Goal: Information Seeking & Learning: Find specific page/section

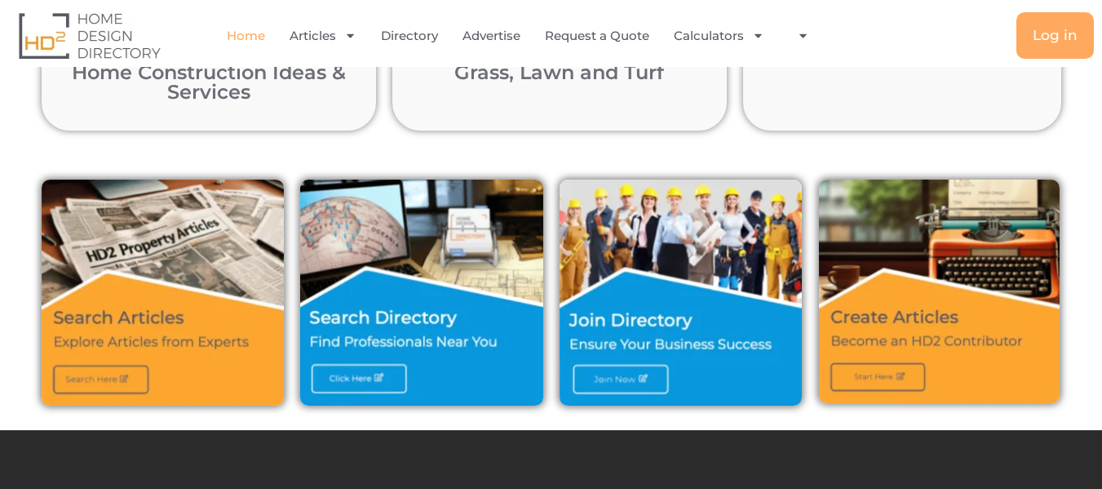
scroll to position [489, 0]
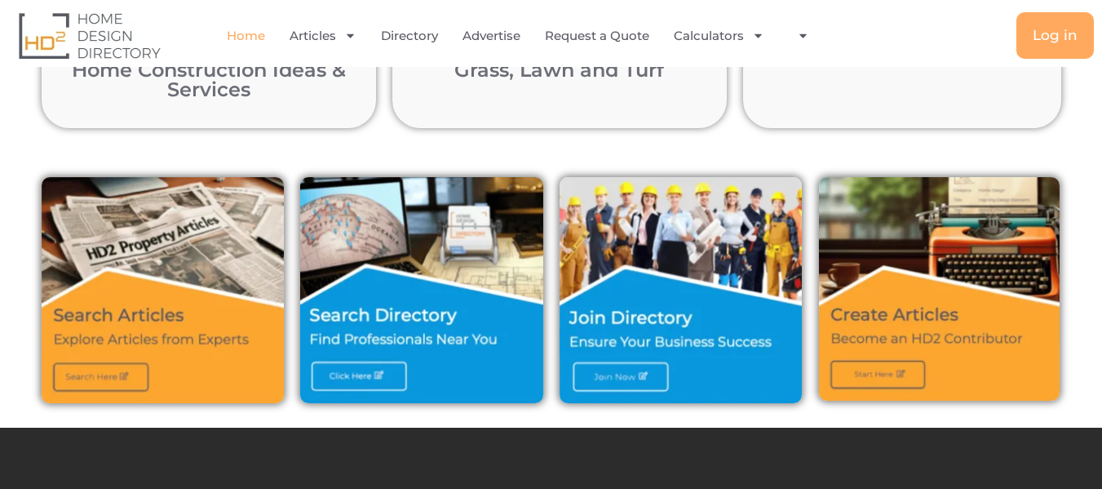
click at [620, 323] on img at bounding box center [680, 290] width 243 height 226
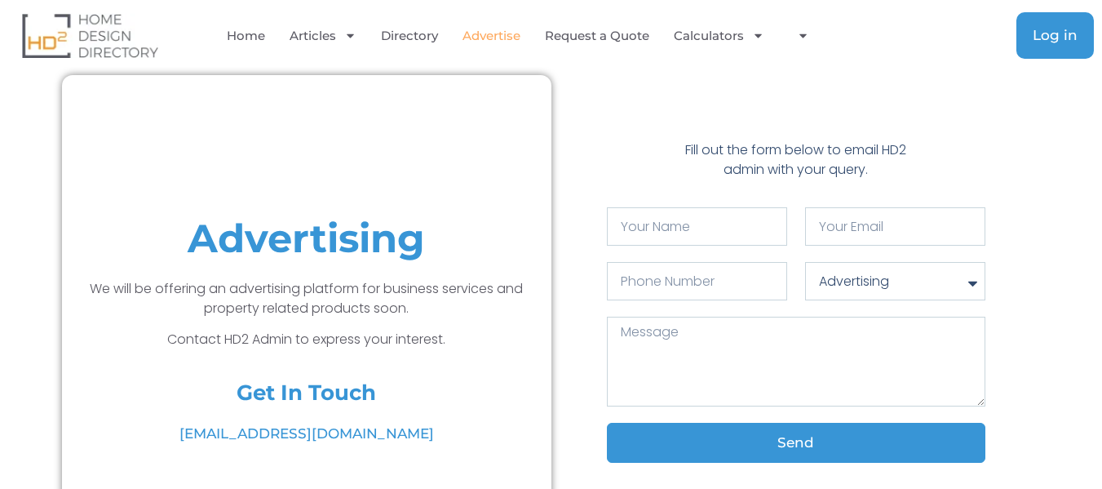
click at [1041, 47] on link "Log in" at bounding box center [1054, 35] width 77 height 46
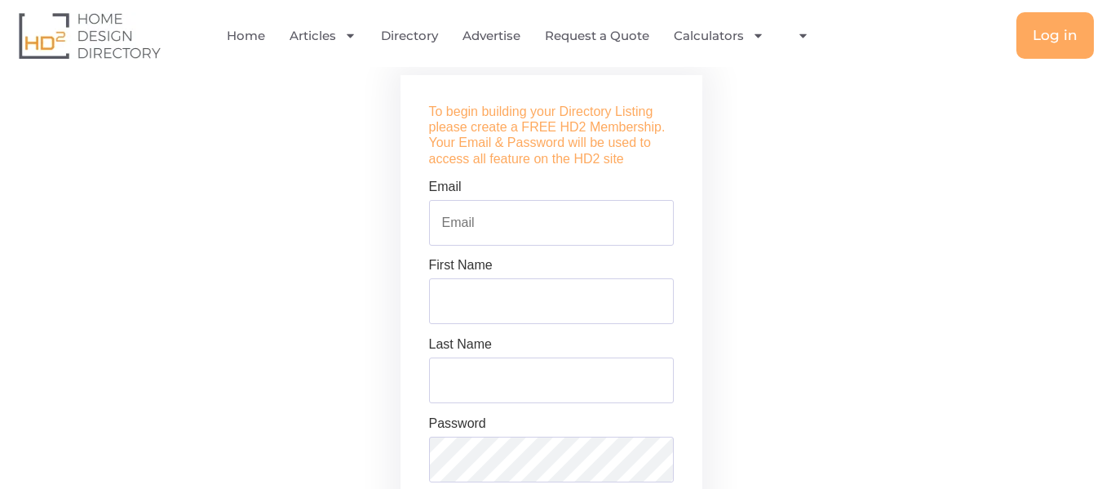
scroll to position [571, 0]
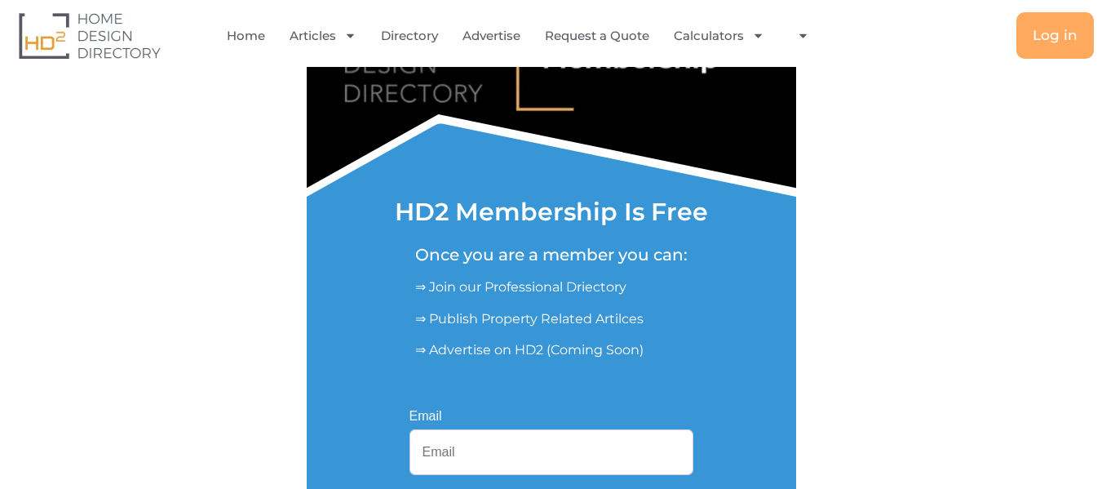
scroll to position [408, 0]
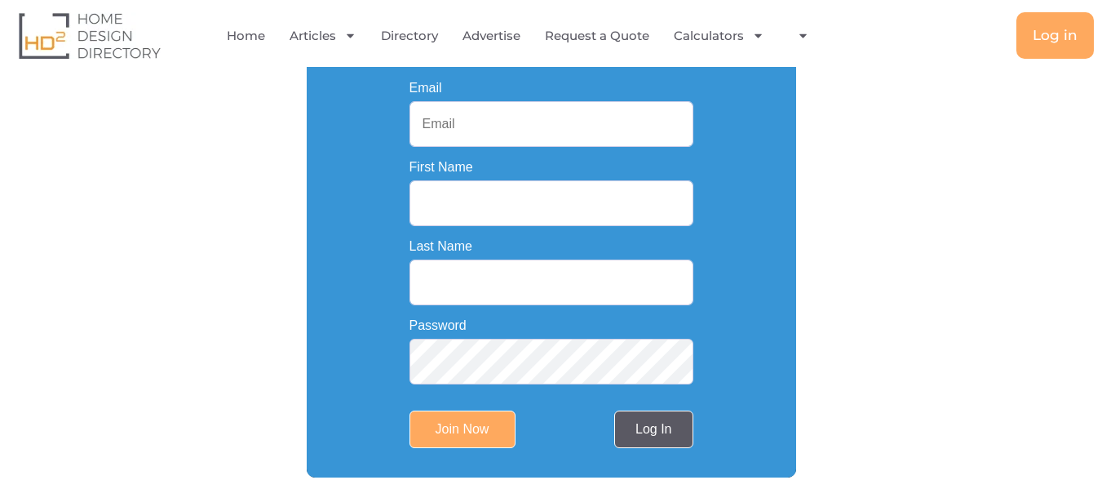
click at [635, 437] on link "Log In" at bounding box center [653, 429] width 78 height 38
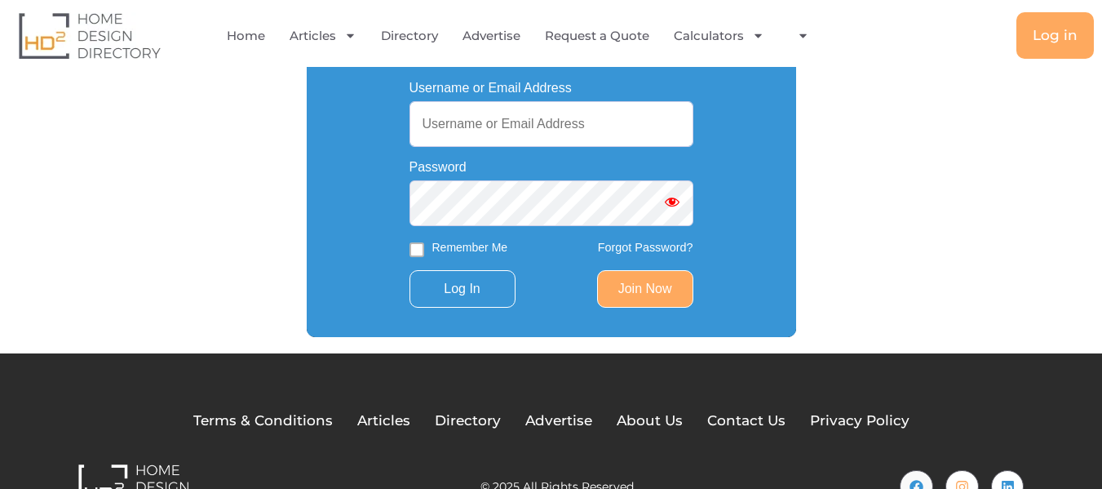
click at [531, 141] on input "Username or Email Address" at bounding box center [551, 124] width 284 height 46
paste input "pergolaskustom@gmail.com"
type input "pergolaskustom@gmail.com"
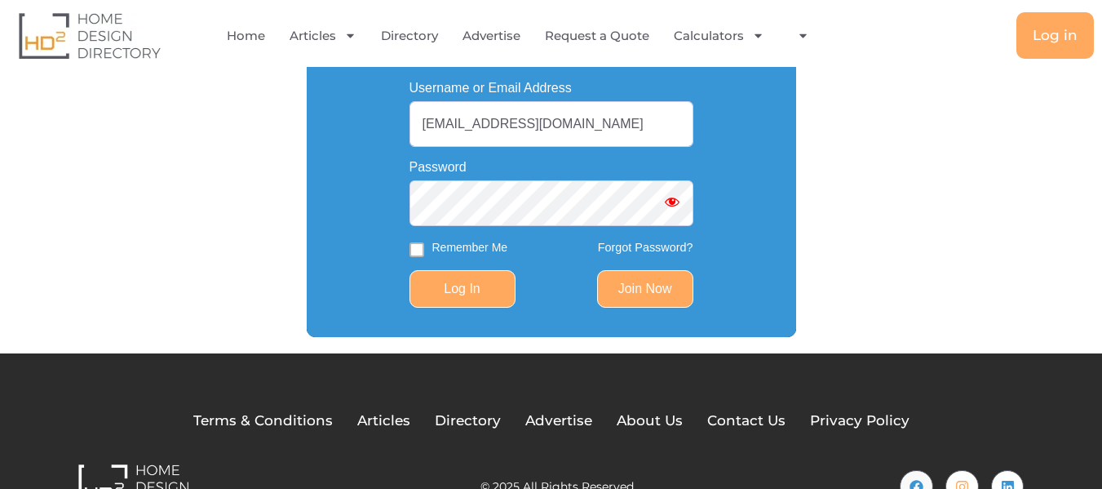
click at [466, 305] on input "Log In" at bounding box center [462, 289] width 106 height 38
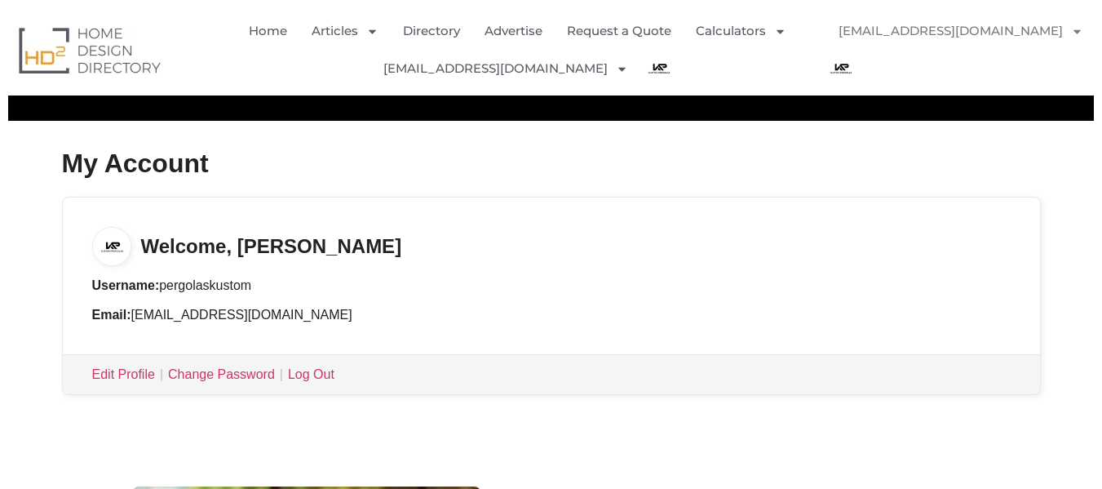
scroll to position [245, 0]
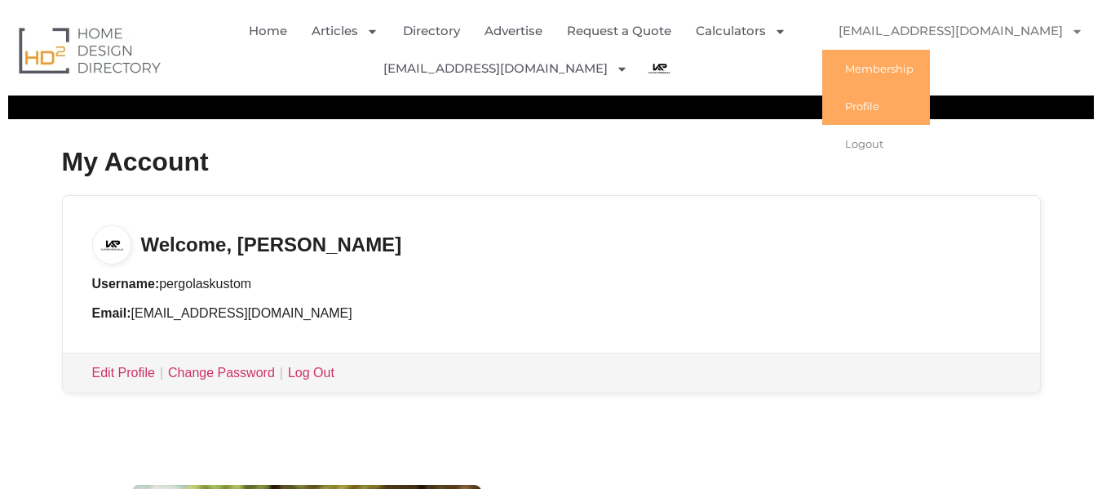
click at [886, 101] on link "Profile" at bounding box center [876, 106] width 108 height 38
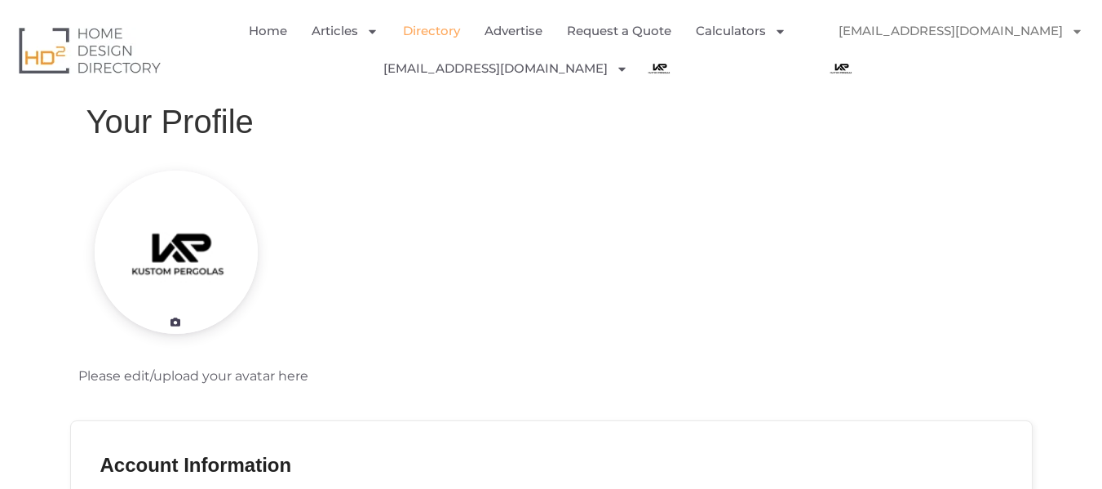
click at [422, 25] on link "Directory" at bounding box center [431, 31] width 57 height 38
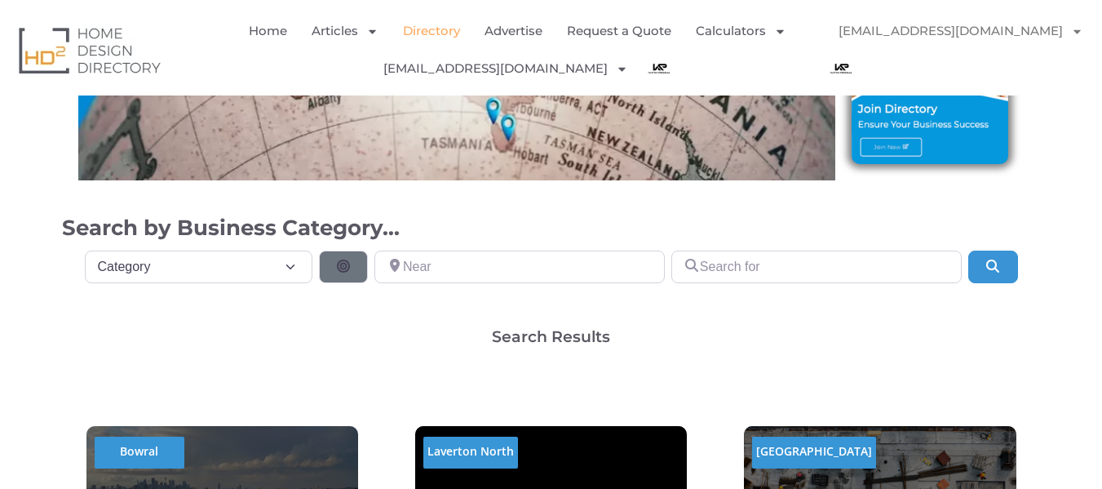
scroll to position [326, 0]
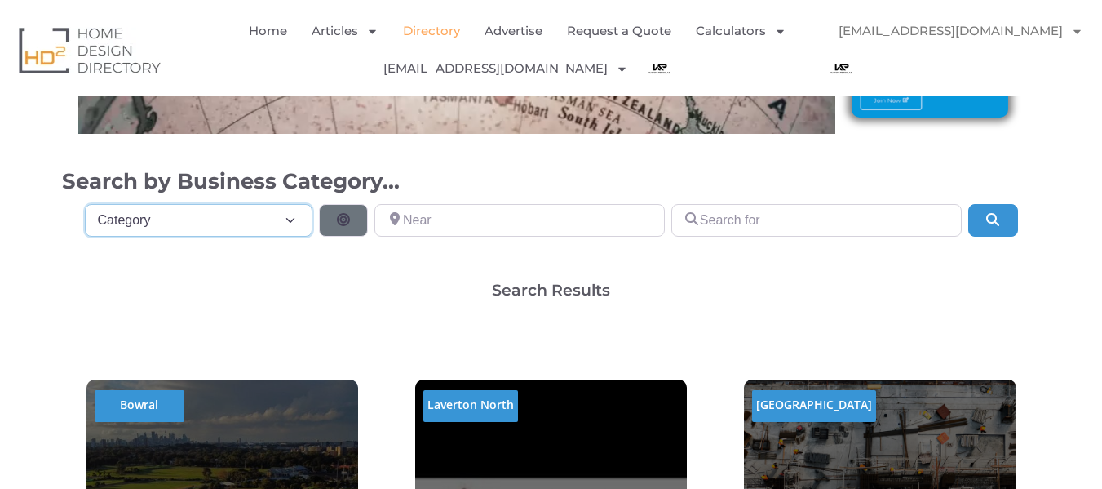
click at [222, 212] on select "Category Category Accounting Antenna Installation & Services Architects Bathroo…" at bounding box center [199, 220] width 228 height 33
click at [471, 227] on input "Near" at bounding box center [519, 220] width 290 height 33
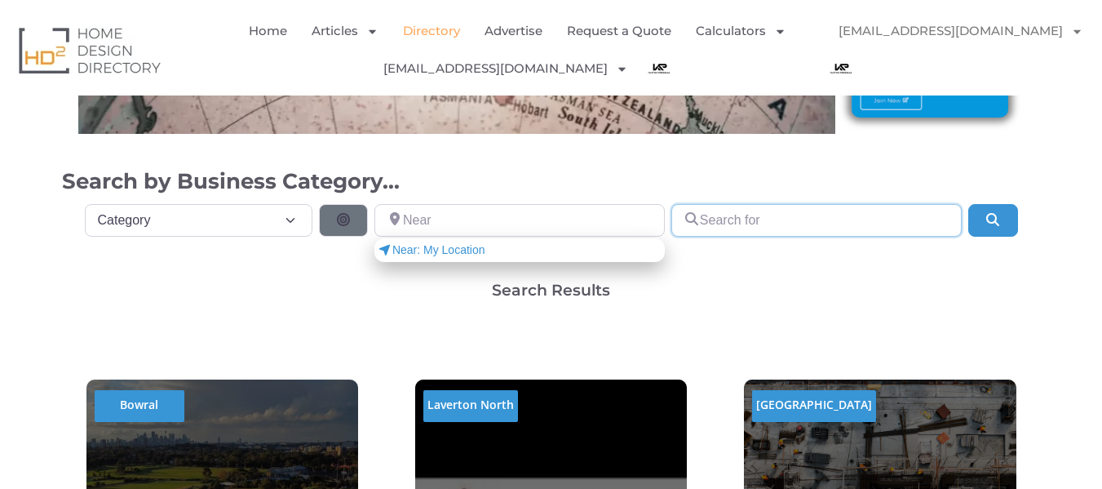
click at [771, 215] on input "Search for" at bounding box center [816, 220] width 290 height 33
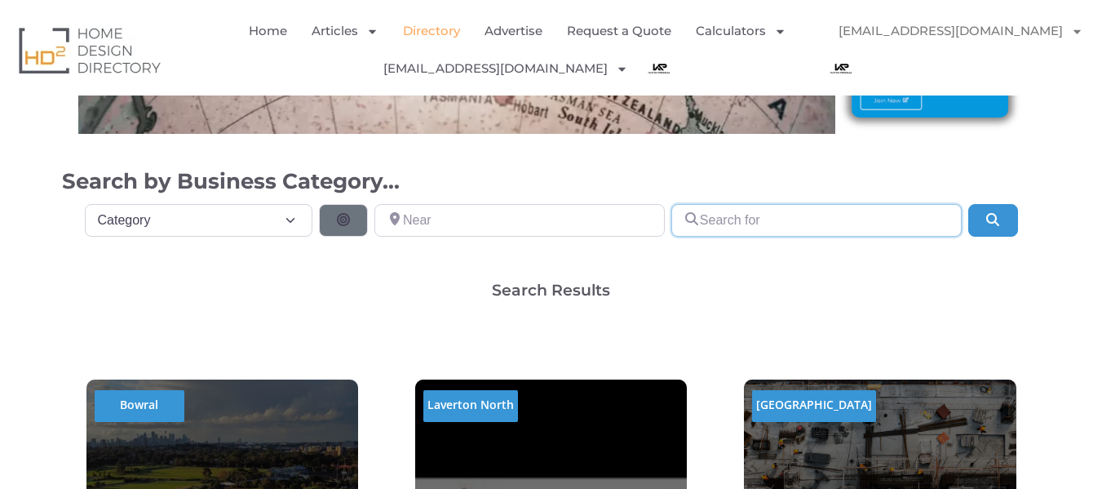
click at [808, 214] on input "Search for" at bounding box center [816, 220] width 290 height 33
paste input "Kustom Pergolas"
type input "Kustom Pergolas"
click at [995, 219] on icon "Search" at bounding box center [992, 219] width 16 height 13
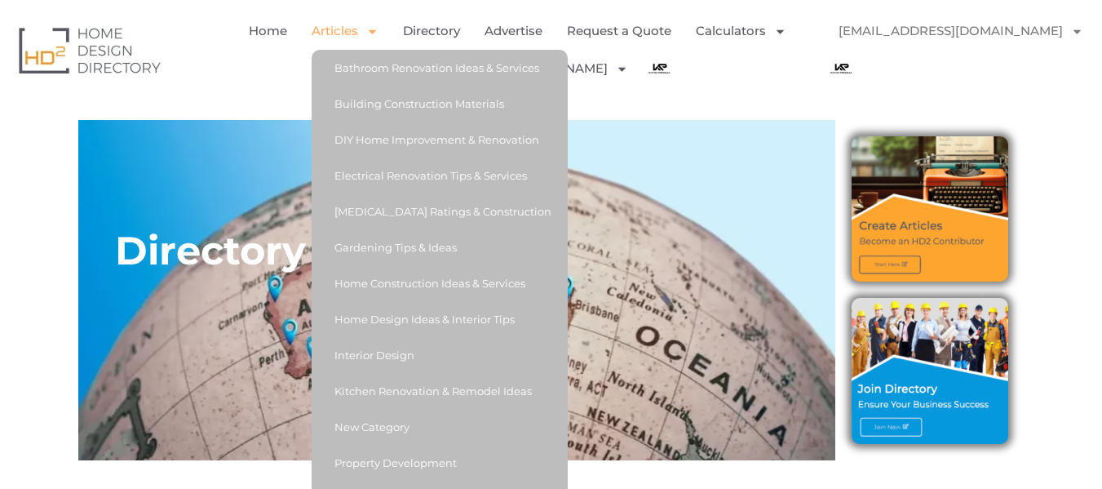
click at [368, 32] on icon "Menu" at bounding box center [372, 31] width 12 height 12
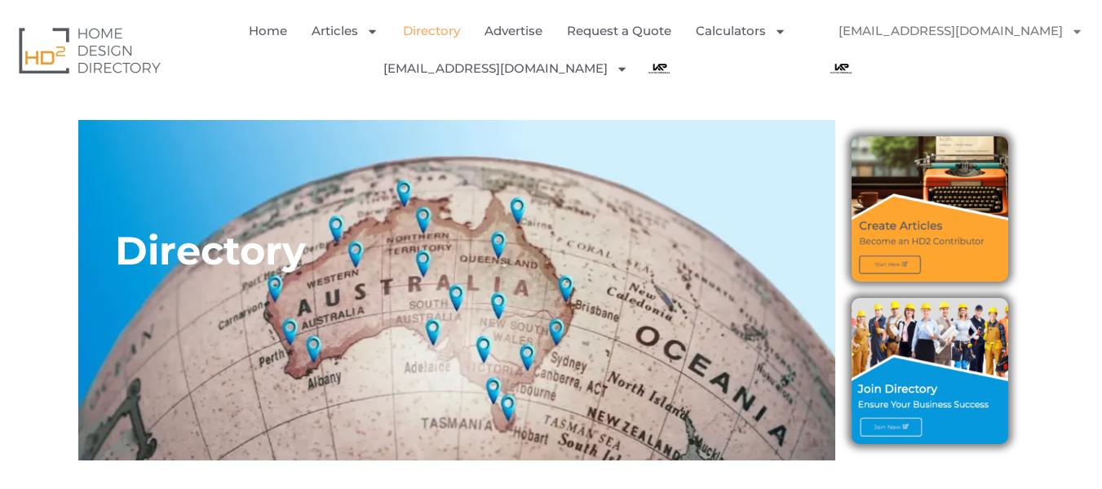
click at [423, 25] on link "Directory" at bounding box center [431, 31] width 57 height 38
click at [915, 298] on img at bounding box center [929, 370] width 157 height 145
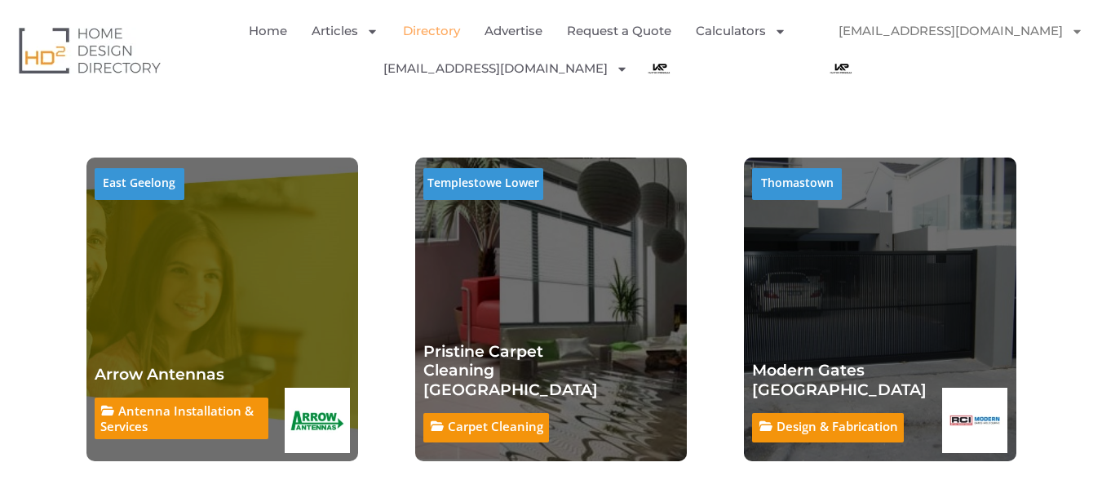
scroll to position [3099, 0]
